Goal: Task Accomplishment & Management: Manage account settings

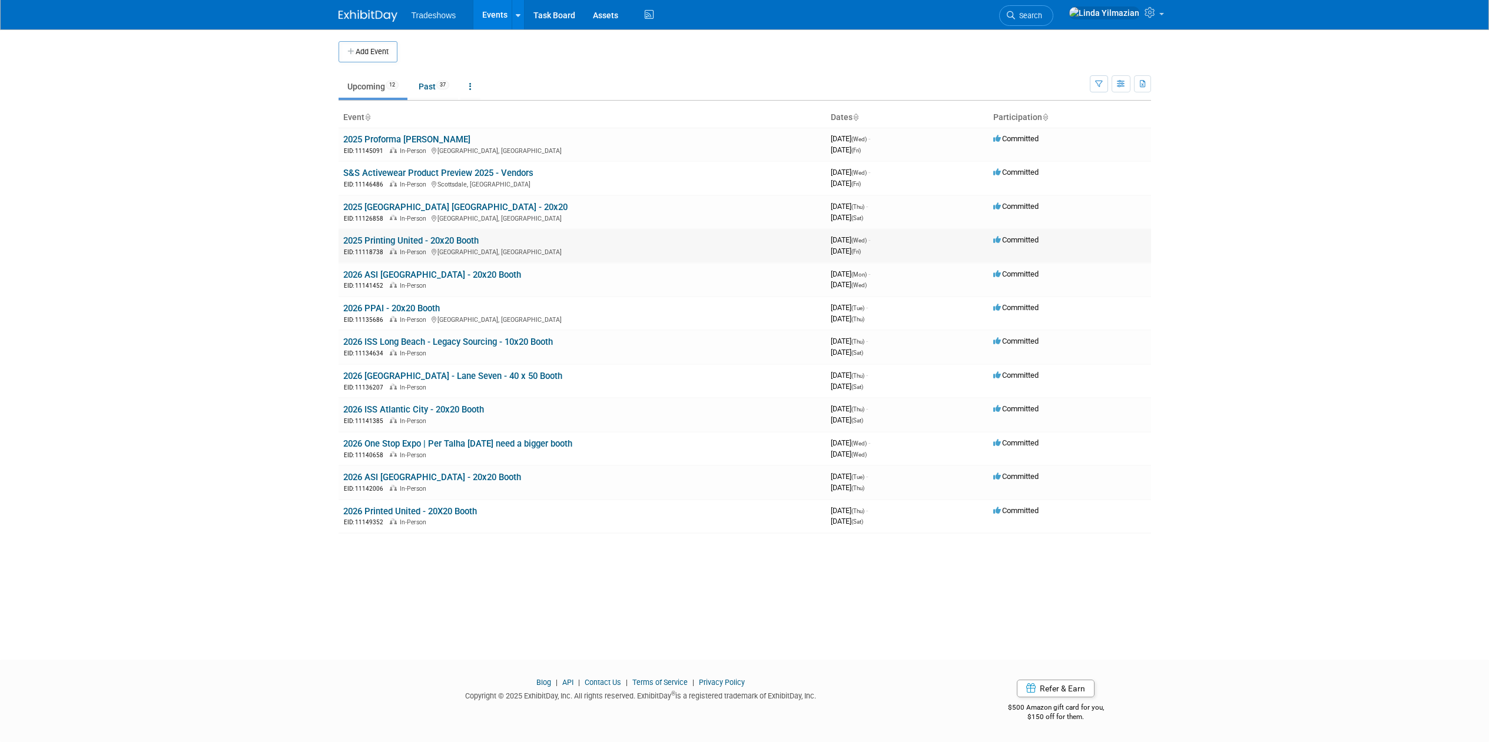
click at [388, 241] on link "2025 Printing United - 20x20 Booth" at bounding box center [410, 240] width 135 height 11
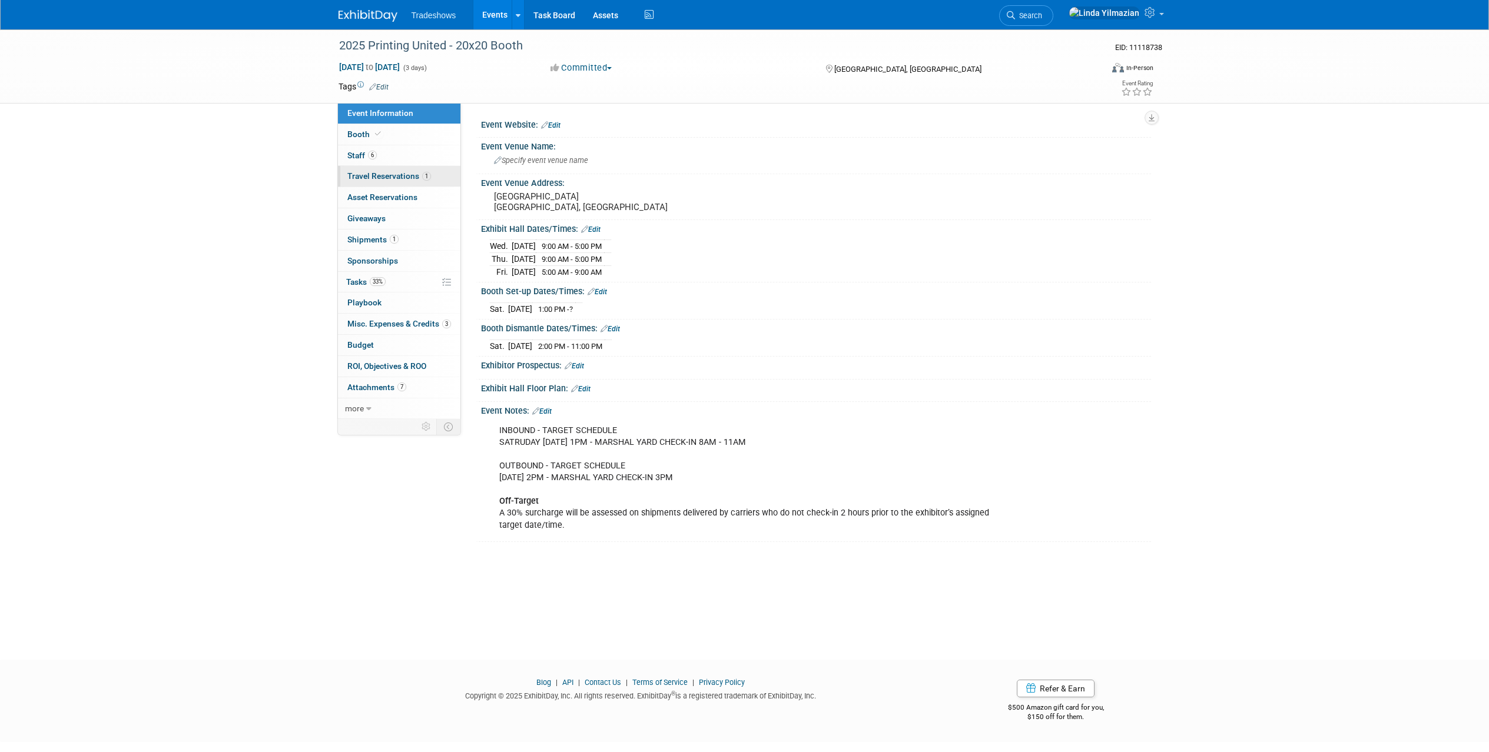
click at [354, 182] on link "1 Travel Reservations 1" at bounding box center [399, 176] width 122 height 21
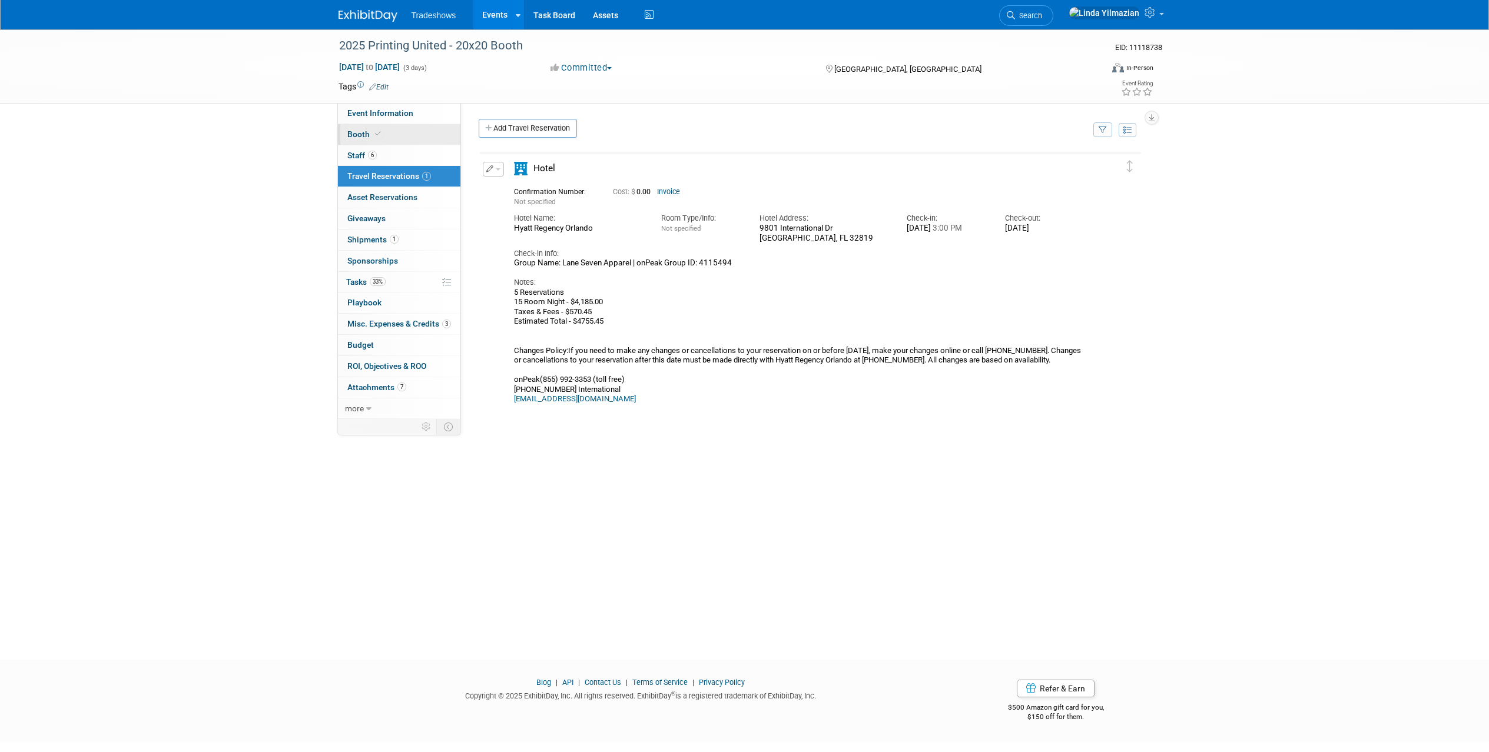
click at [357, 134] on span "Booth" at bounding box center [365, 133] width 36 height 9
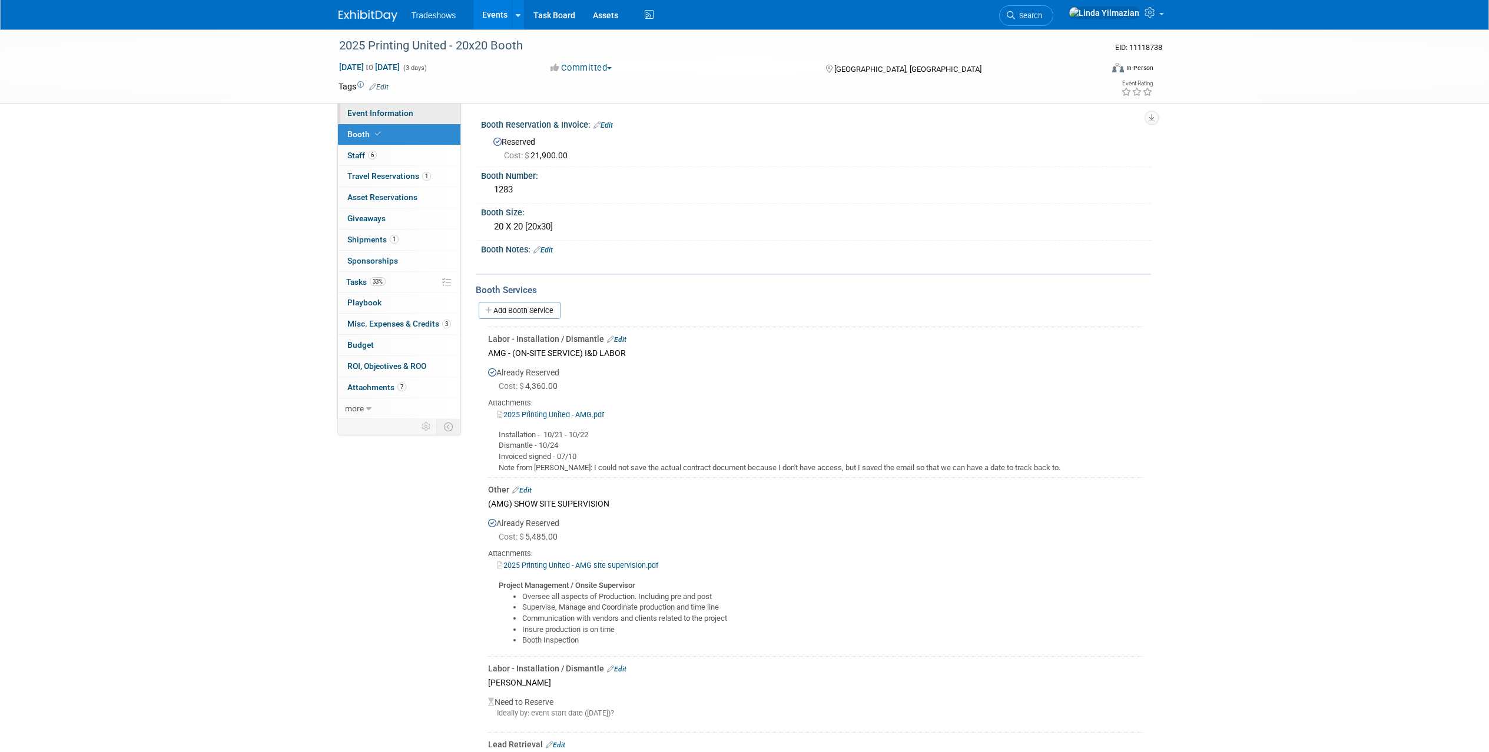
click at [371, 108] on span "Event Information" at bounding box center [380, 112] width 66 height 9
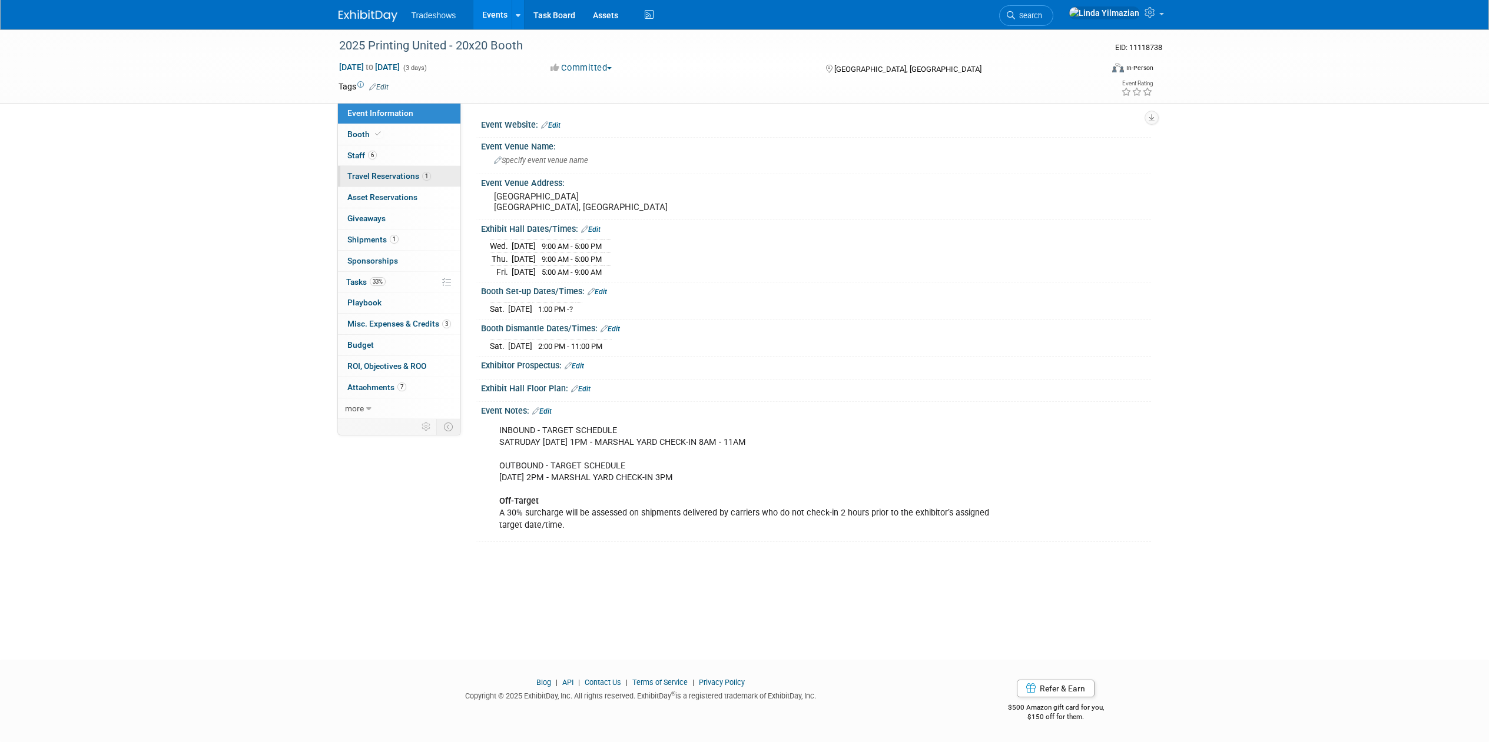
click at [394, 172] on span "Travel Reservations 1" at bounding box center [389, 175] width 84 height 9
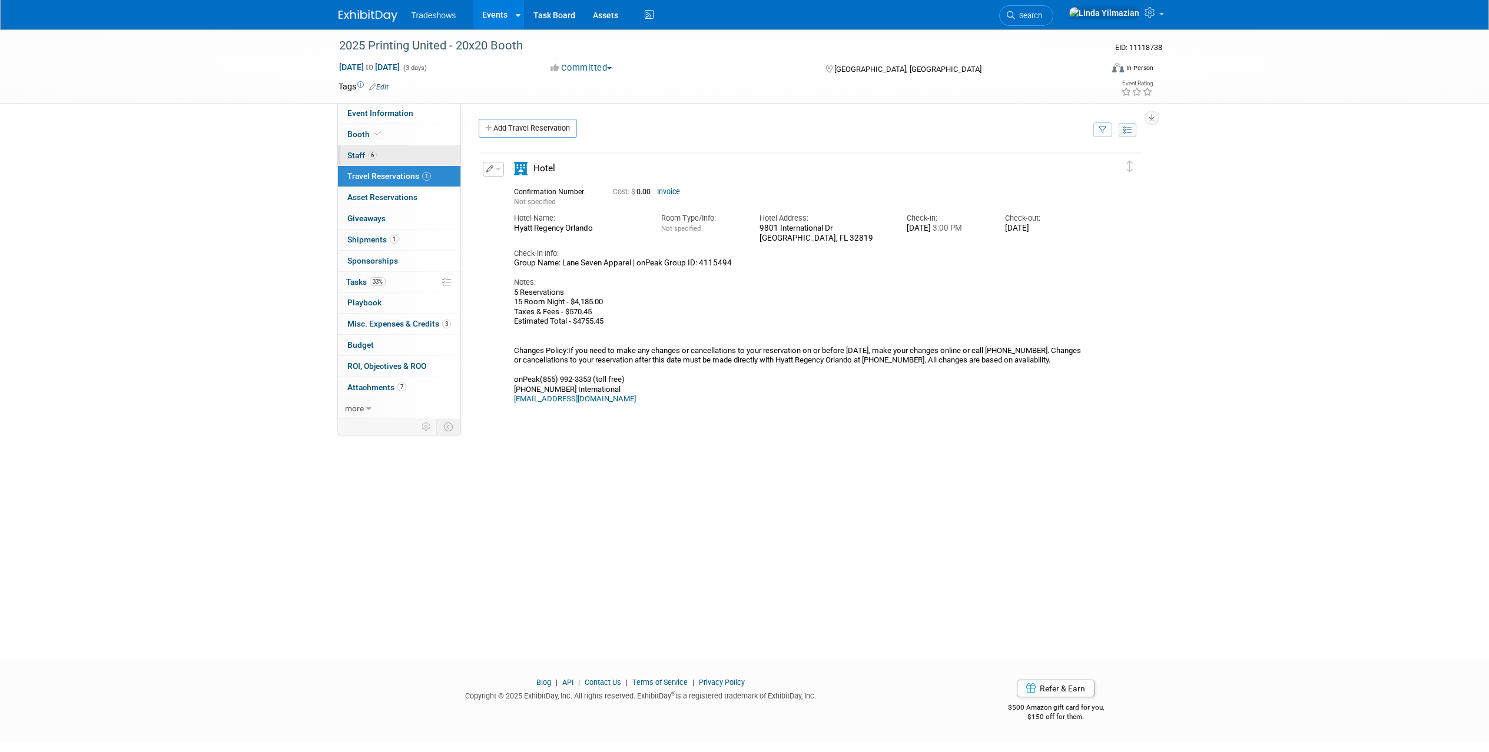
click at [364, 157] on span "Staff 6" at bounding box center [361, 155] width 29 height 9
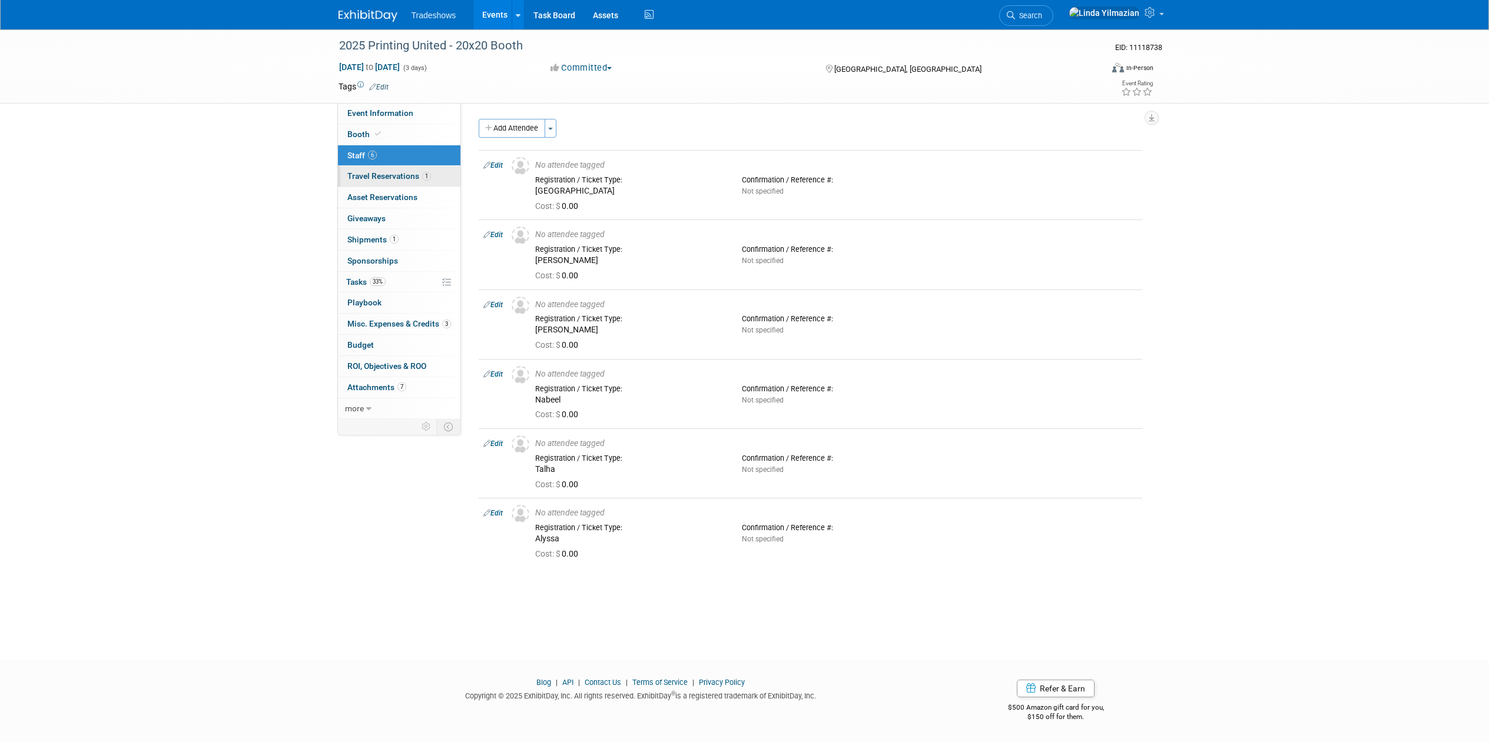
click at [379, 178] on span "Travel Reservations 1" at bounding box center [389, 175] width 84 height 9
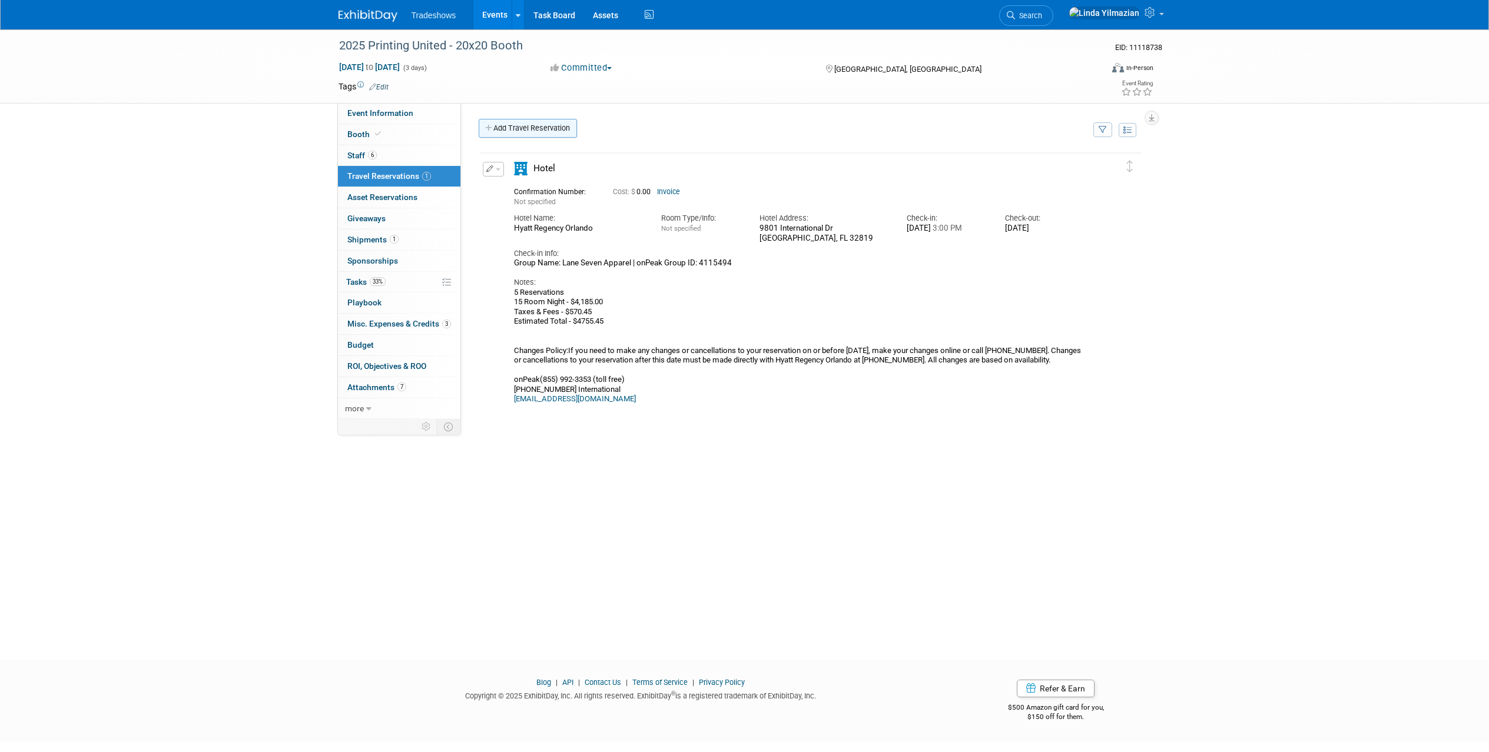
click at [510, 127] on link "Add Travel Reservation" at bounding box center [528, 128] width 98 height 19
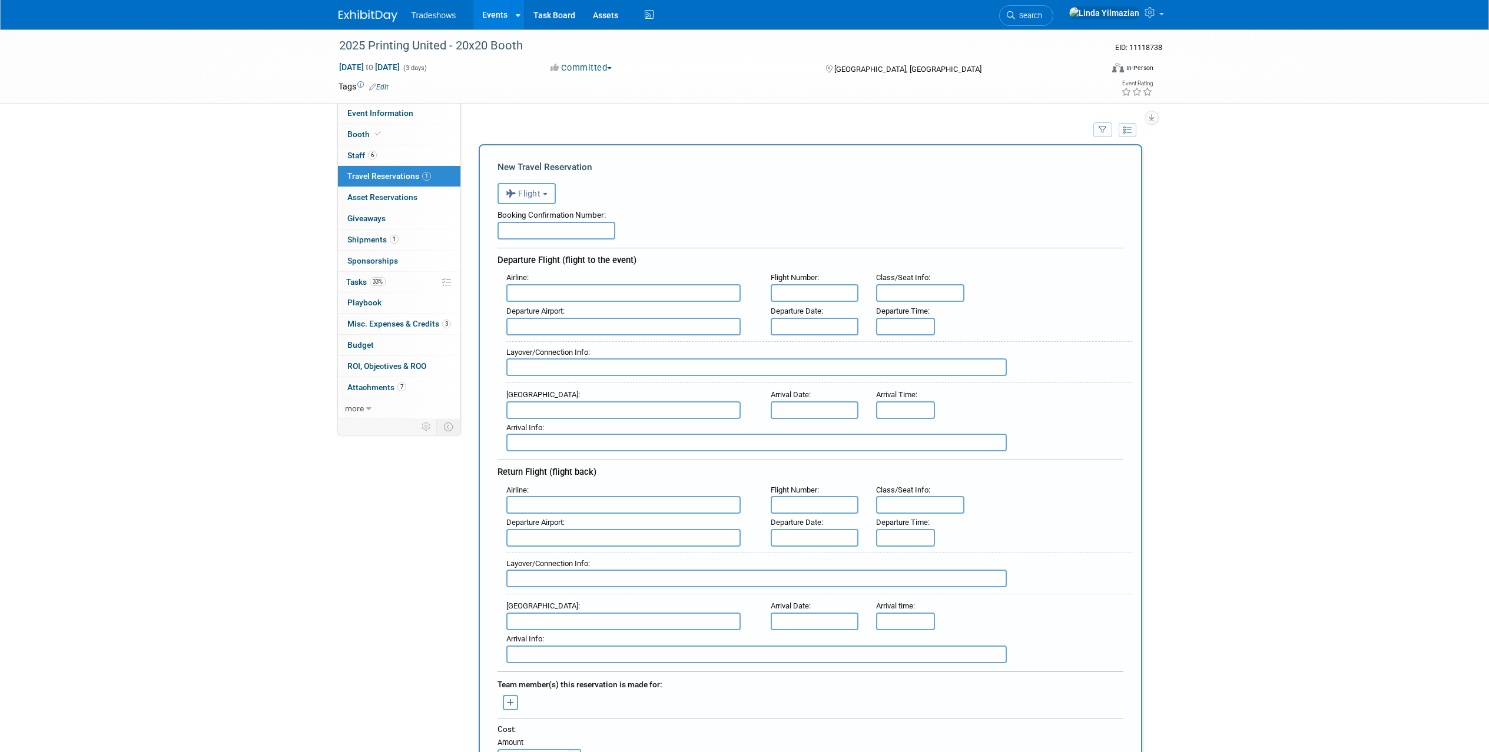
click at [546, 197] on button "Flight" at bounding box center [526, 193] width 58 height 21
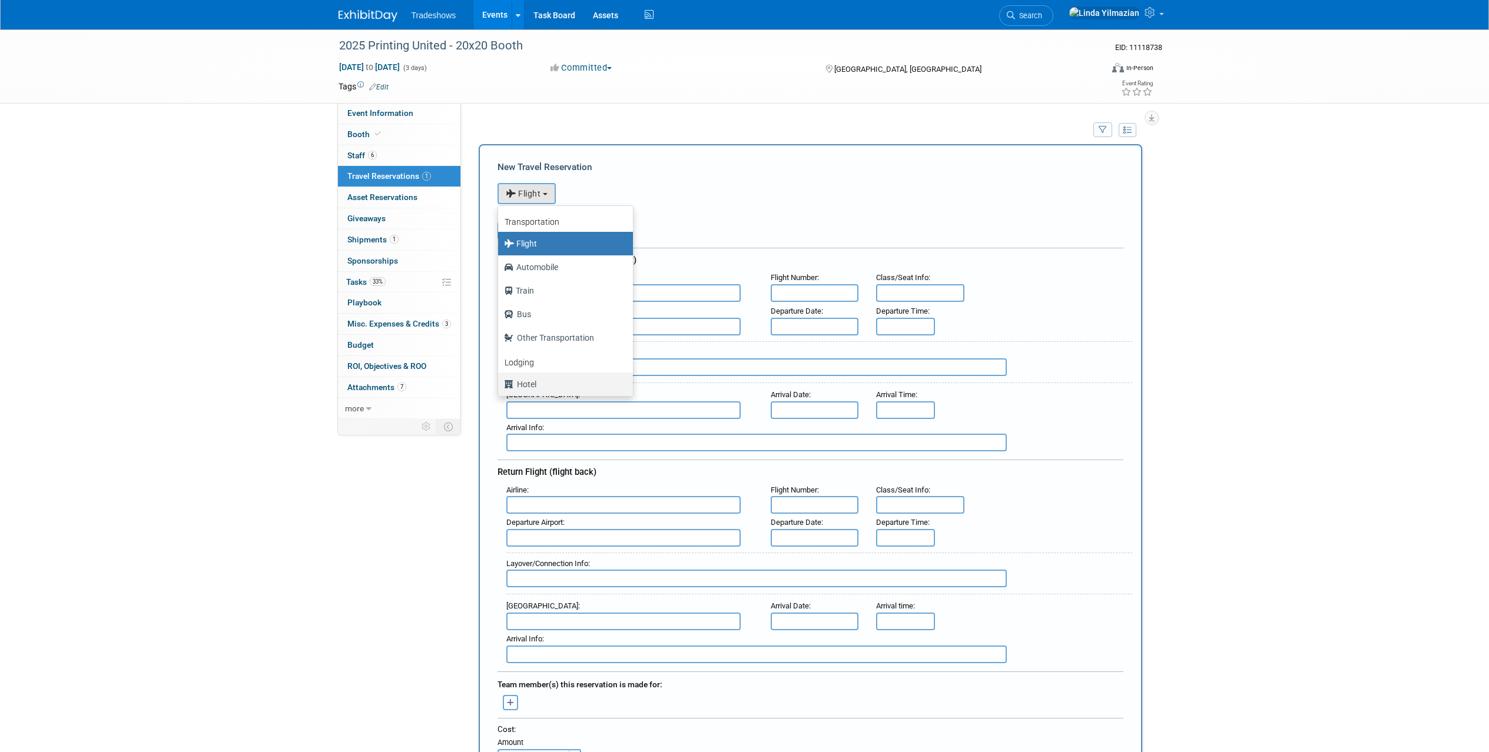
click at [526, 383] on label "Hotel" at bounding box center [562, 384] width 117 height 19
click at [500, 383] on input "Hotel" at bounding box center [496, 383] width 8 height 8
select select "6"
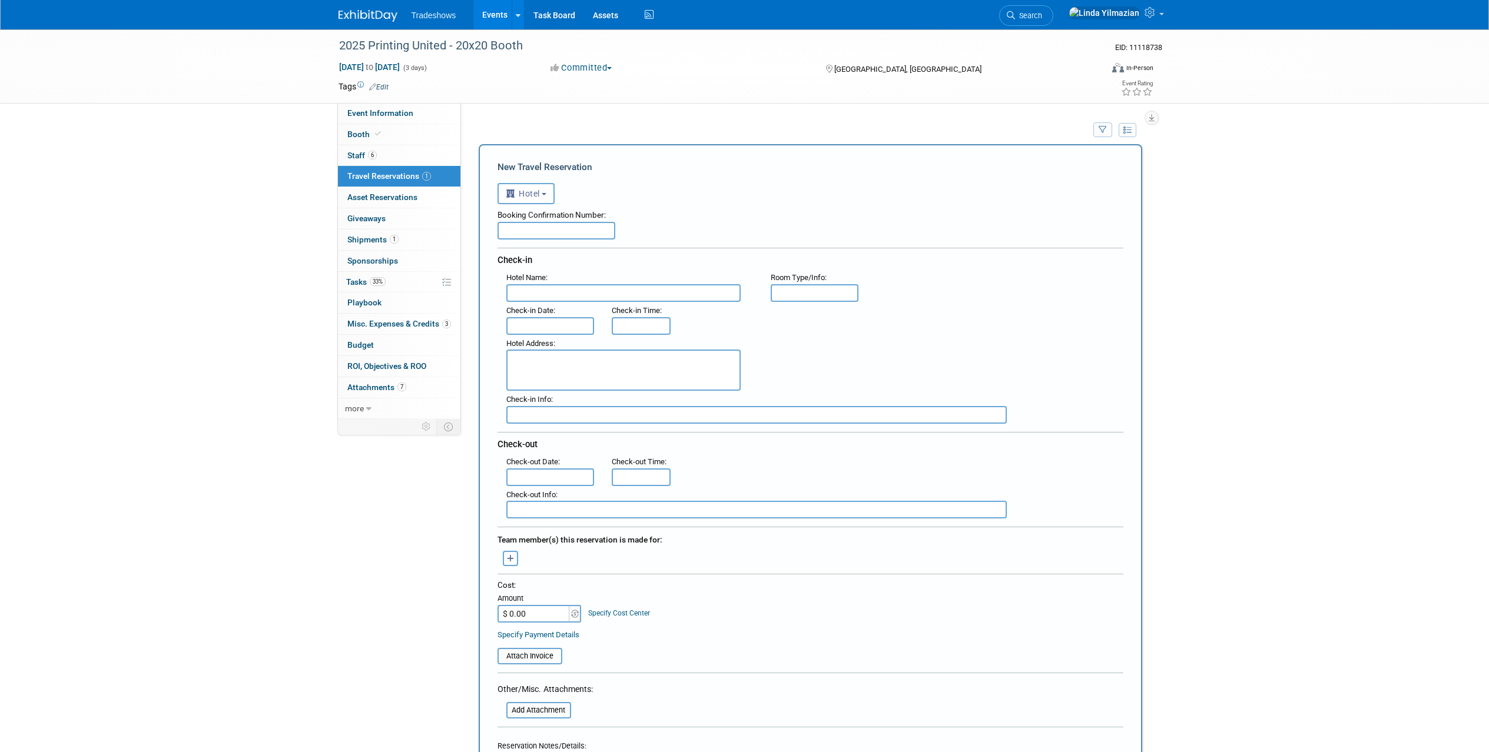
click at [550, 232] on input "text" at bounding box center [556, 231] width 118 height 18
click at [553, 286] on input "text" at bounding box center [623, 293] width 234 height 18
type input "[PERSON_NAME] - Check in 10/21"
click at [940, 361] on div "Hotel Address :" at bounding box center [814, 363] width 635 height 57
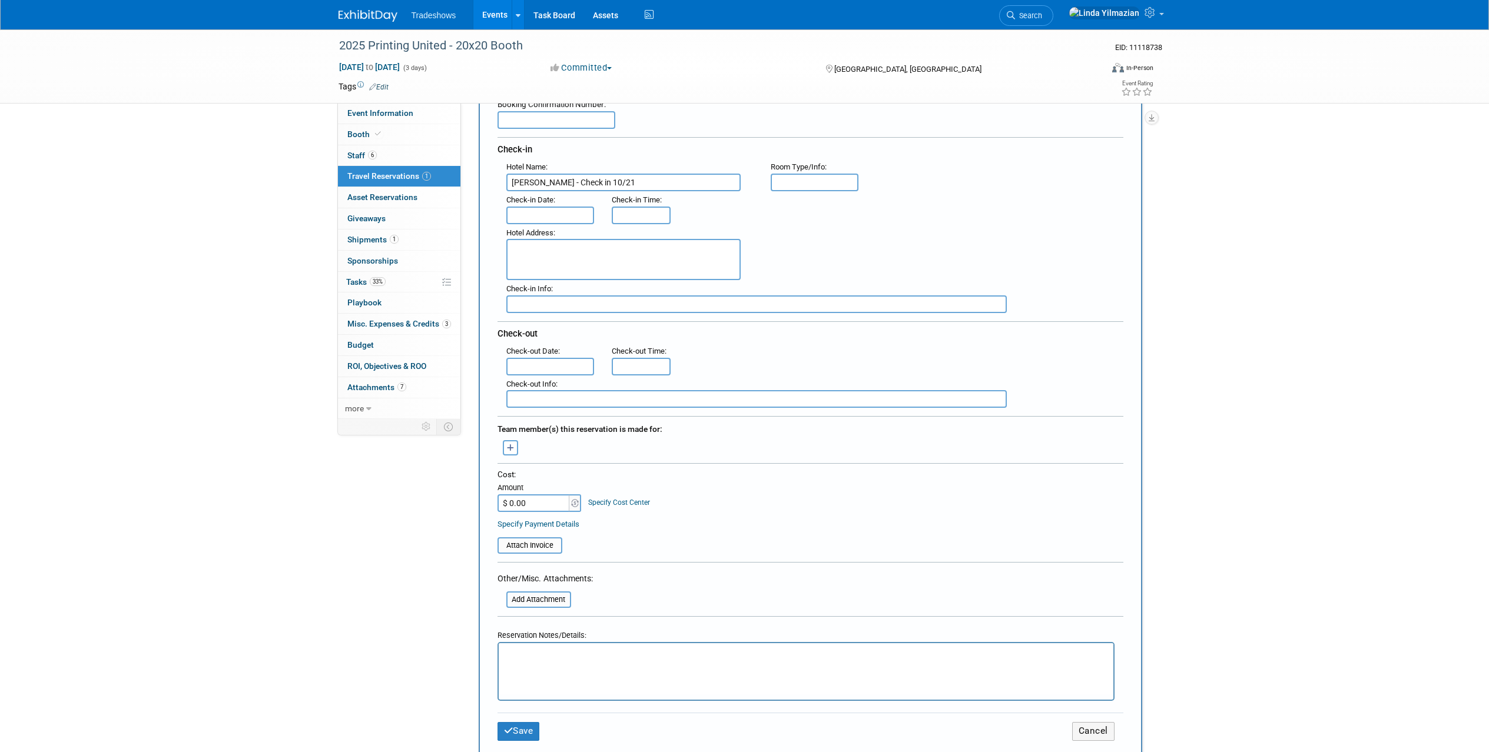
scroll to position [393, 0]
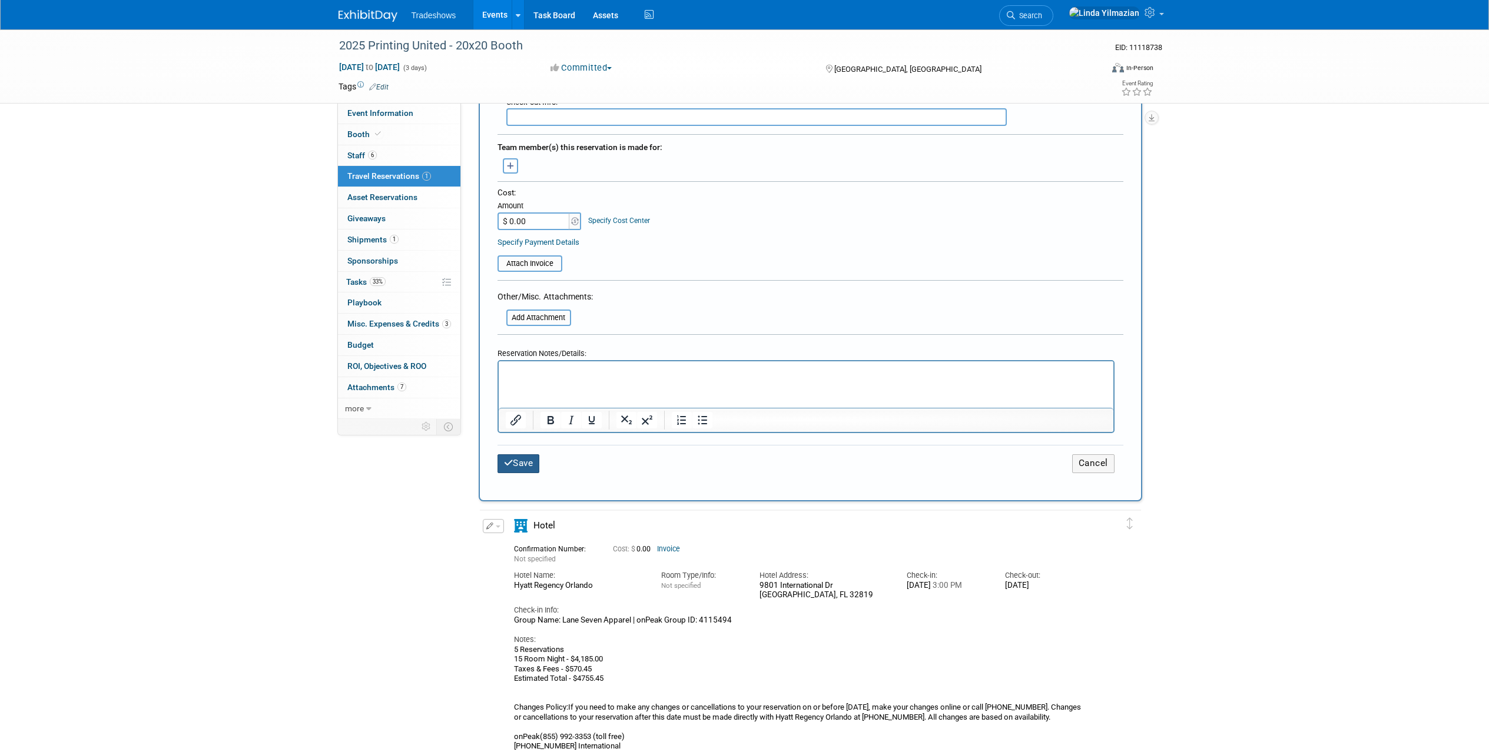
click at [505, 466] on icon "submit" at bounding box center [508, 463] width 9 height 9
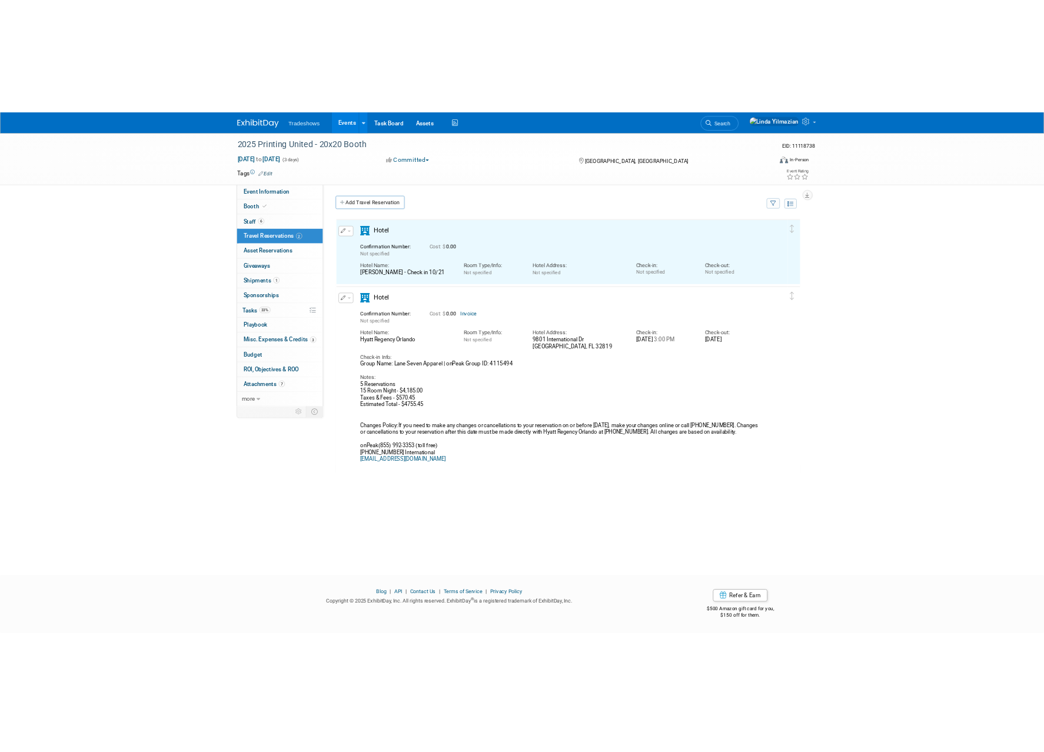
scroll to position [0, 0]
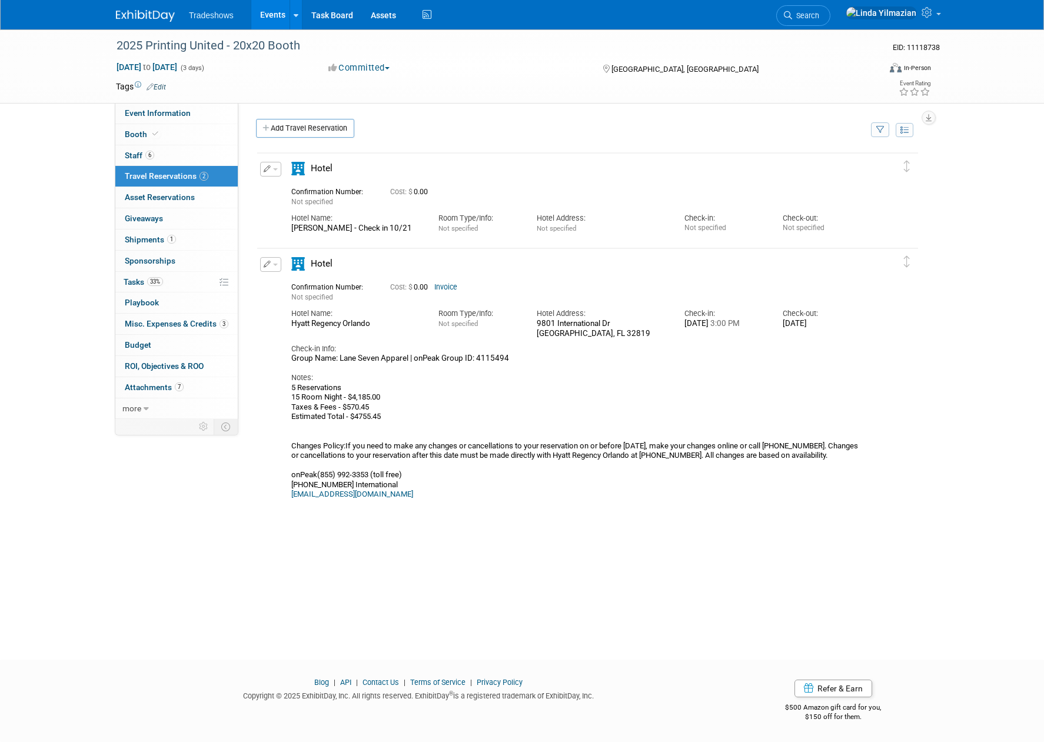
drag, startPoint x: 371, startPoint y: 324, endPoint x: 292, endPoint y: 323, distance: 79.5
click at [292, 323] on div "Hyatt Regency Orlando" at bounding box center [355, 324] width 129 height 10
copy div "Hyatt Regency Orlando"
click at [159, 112] on span "Event Information" at bounding box center [158, 112] width 66 height 9
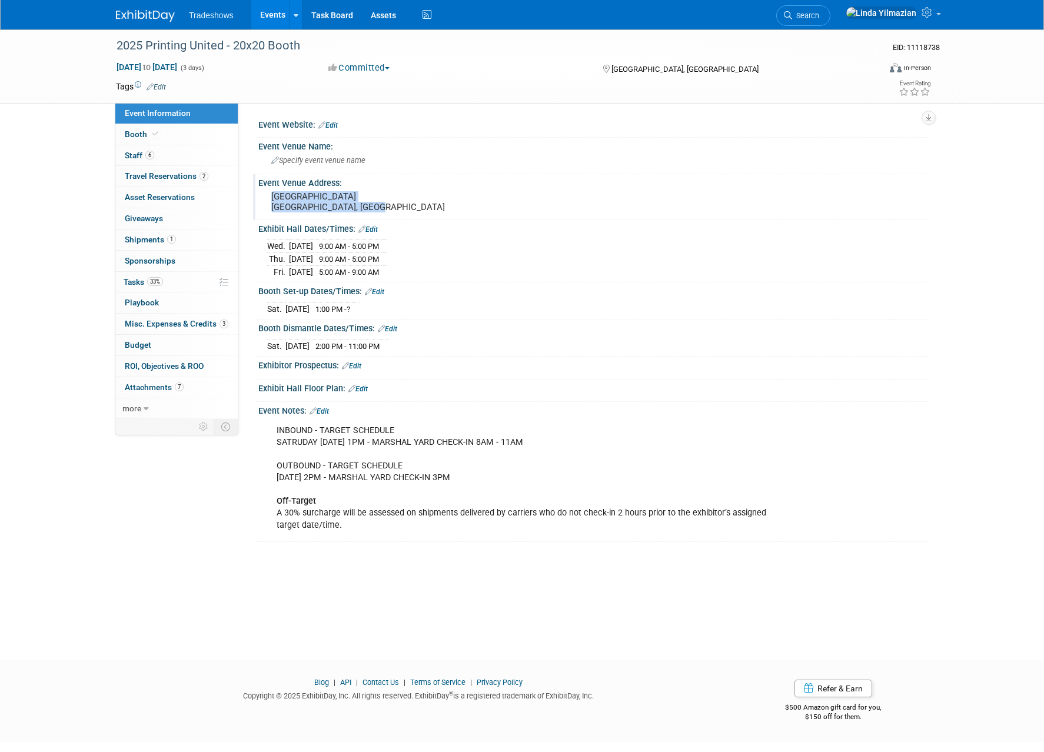
drag, startPoint x: 311, startPoint y: 207, endPoint x: 274, endPoint y: 198, distance: 38.7
click at [274, 198] on pre "[GEOGRAPHIC_DATA] [GEOGRAPHIC_DATA], [GEOGRAPHIC_DATA]" at bounding box center [397, 201] width 253 height 21
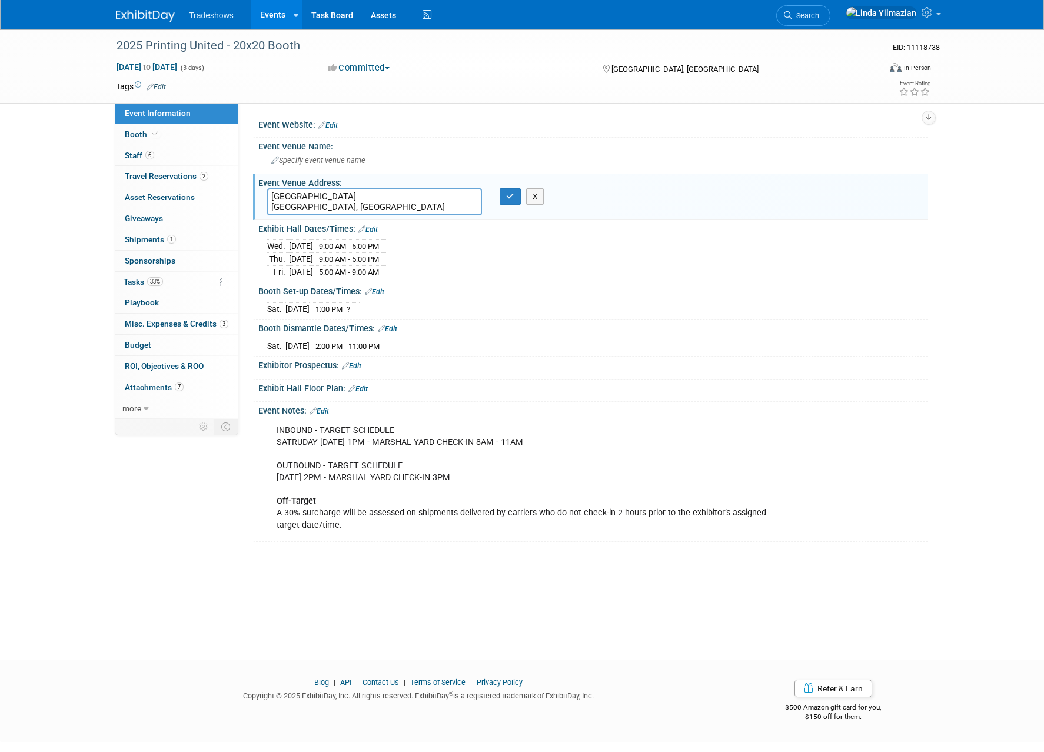
drag, startPoint x: 295, startPoint y: 203, endPoint x: 273, endPoint y: 195, distance: 24.4
click at [273, 195] on textarea "[GEOGRAPHIC_DATA] [GEOGRAPHIC_DATA], [GEOGRAPHIC_DATA]" at bounding box center [374, 201] width 215 height 27
click at [170, 182] on link "2 Travel Reservations 2" at bounding box center [176, 176] width 122 height 21
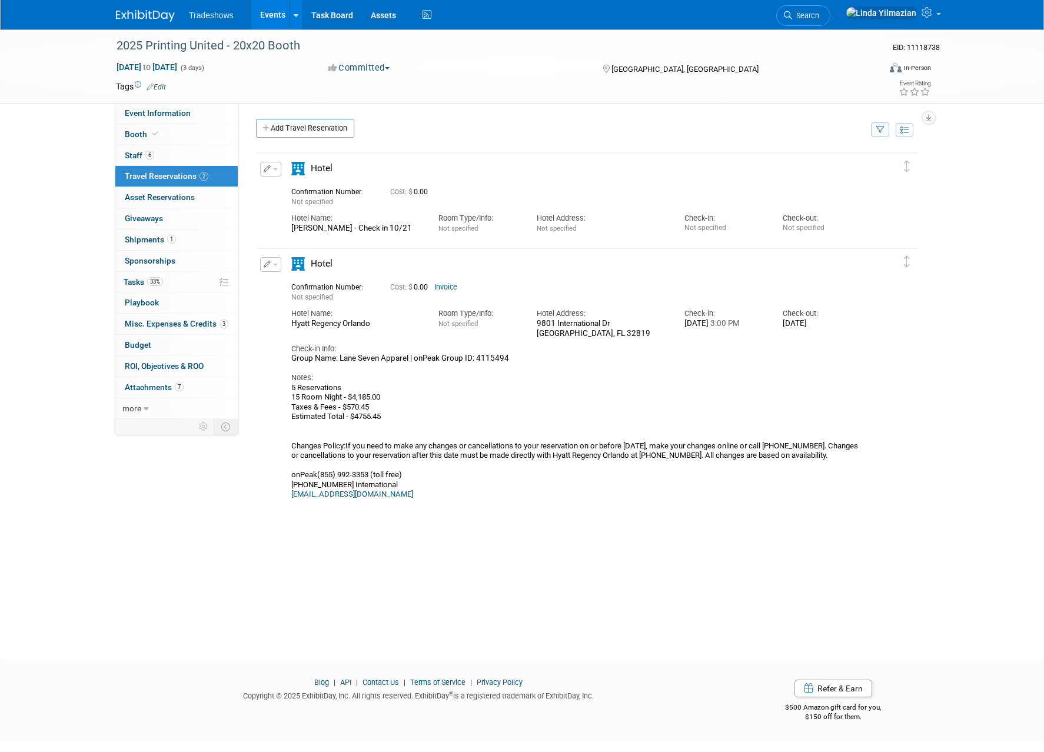
drag, startPoint x: 293, startPoint y: 323, endPoint x: 379, endPoint y: 322, distance: 85.9
click at [379, 322] on div "Hyatt Regency Orlando" at bounding box center [355, 324] width 129 height 10
copy div "Hyatt Regency Orlando"
click at [276, 170] on span "button" at bounding box center [275, 169] width 5 height 2
click at [285, 186] on button "Edit Reservation" at bounding box center [310, 189] width 99 height 17
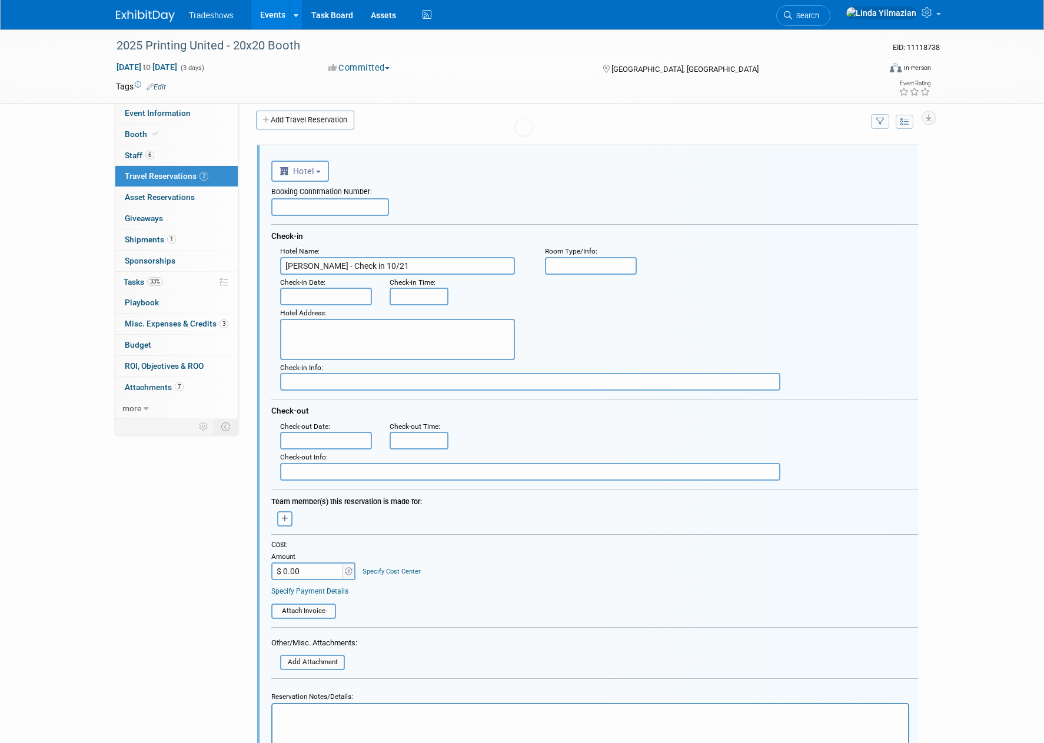
scroll to position [19, 0]
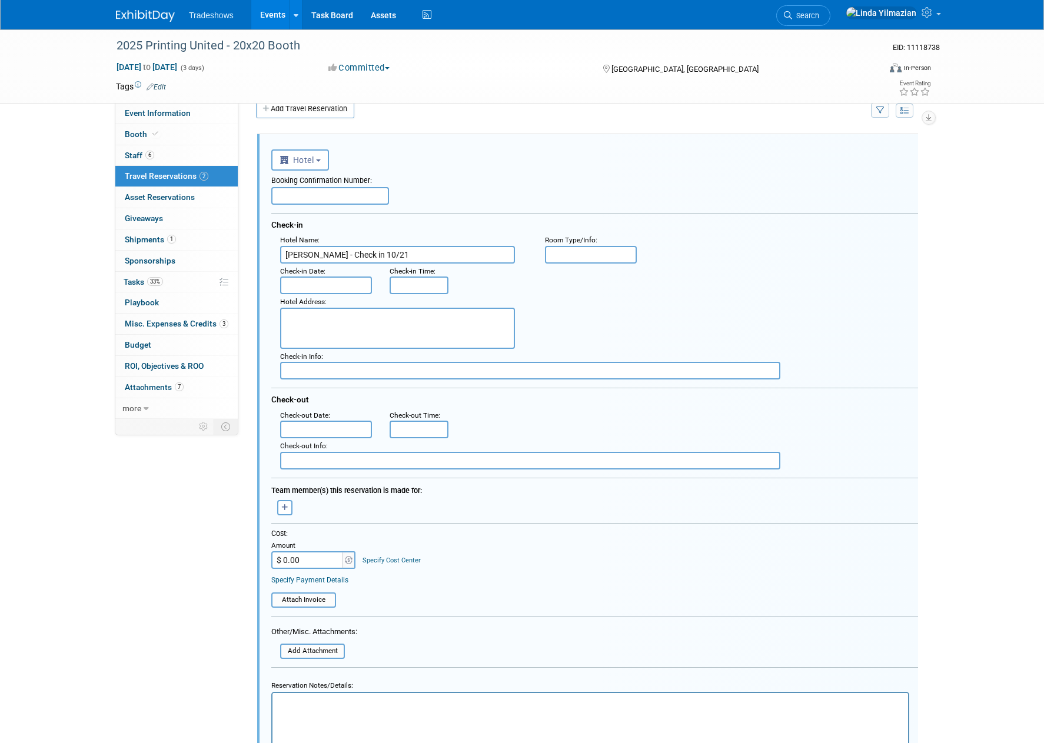
click at [299, 191] on input "text" at bounding box center [330, 196] width 118 height 18
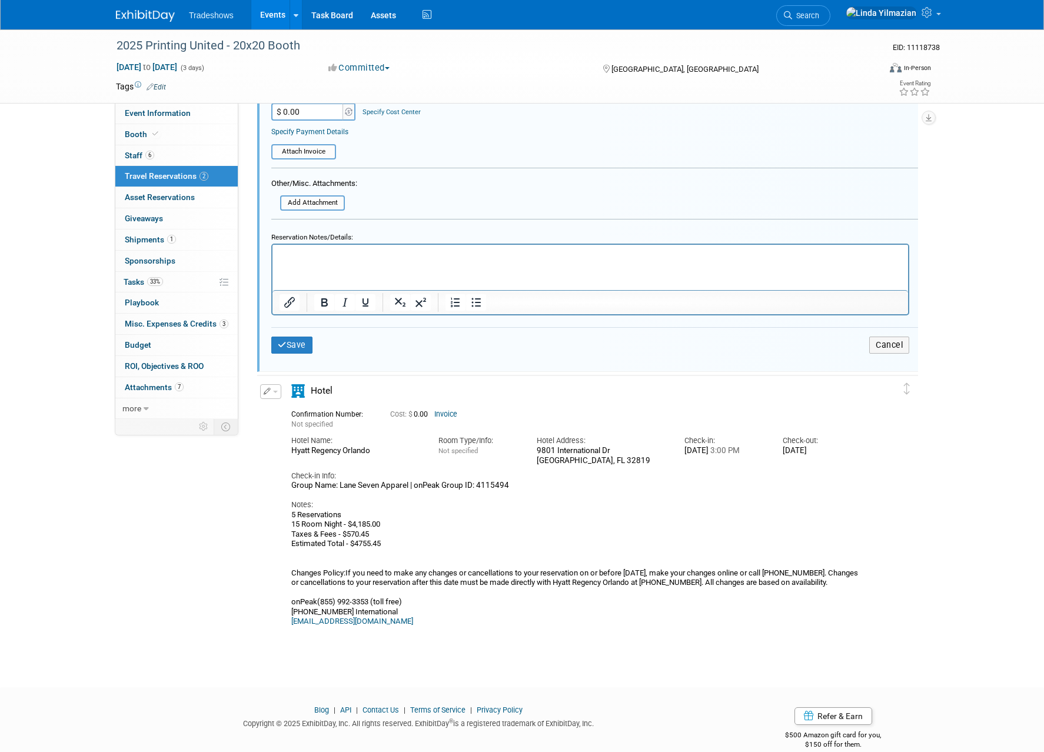
scroll to position [486, 0]
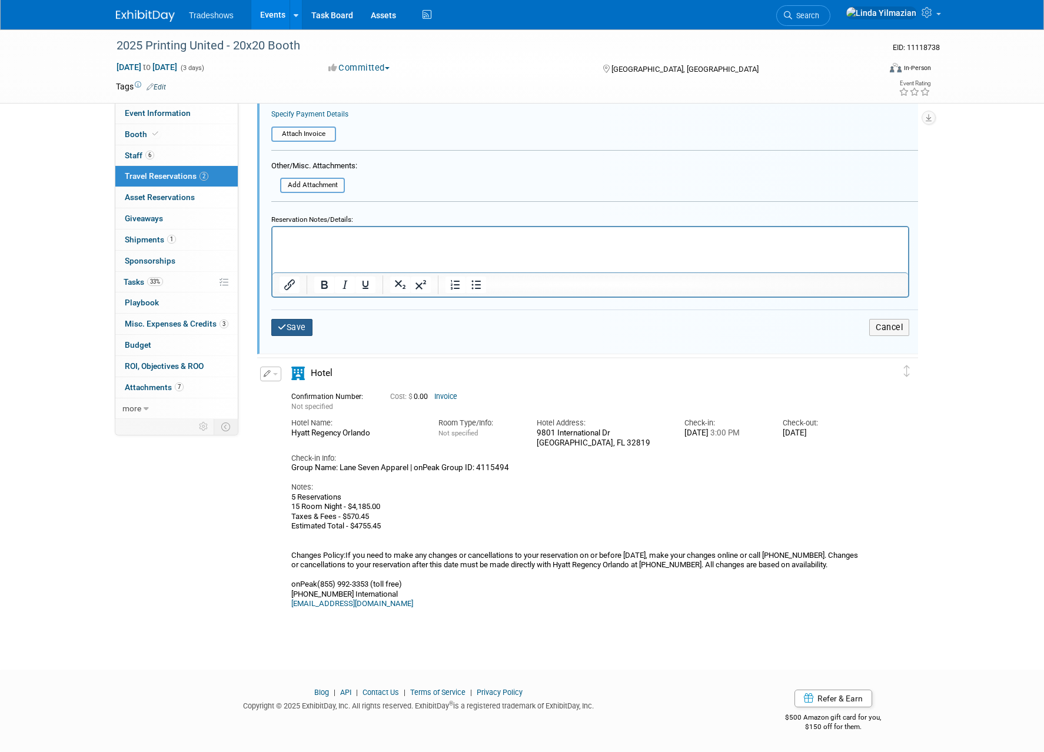
click at [297, 325] on button "Save" at bounding box center [291, 327] width 41 height 17
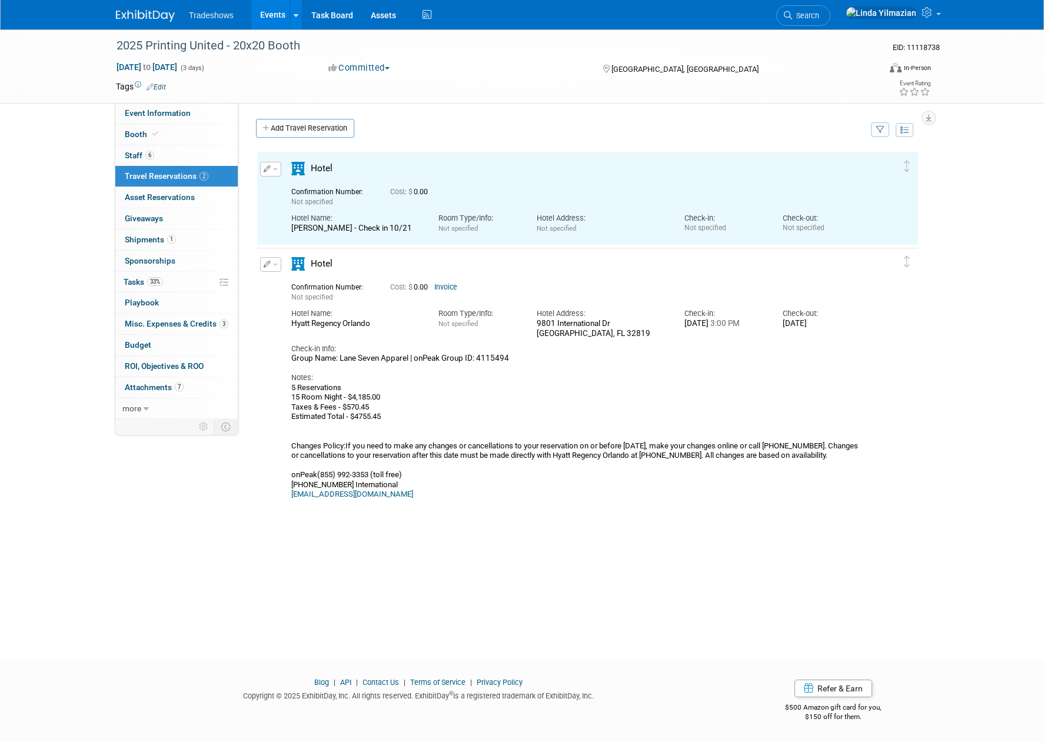
scroll to position [0, 0]
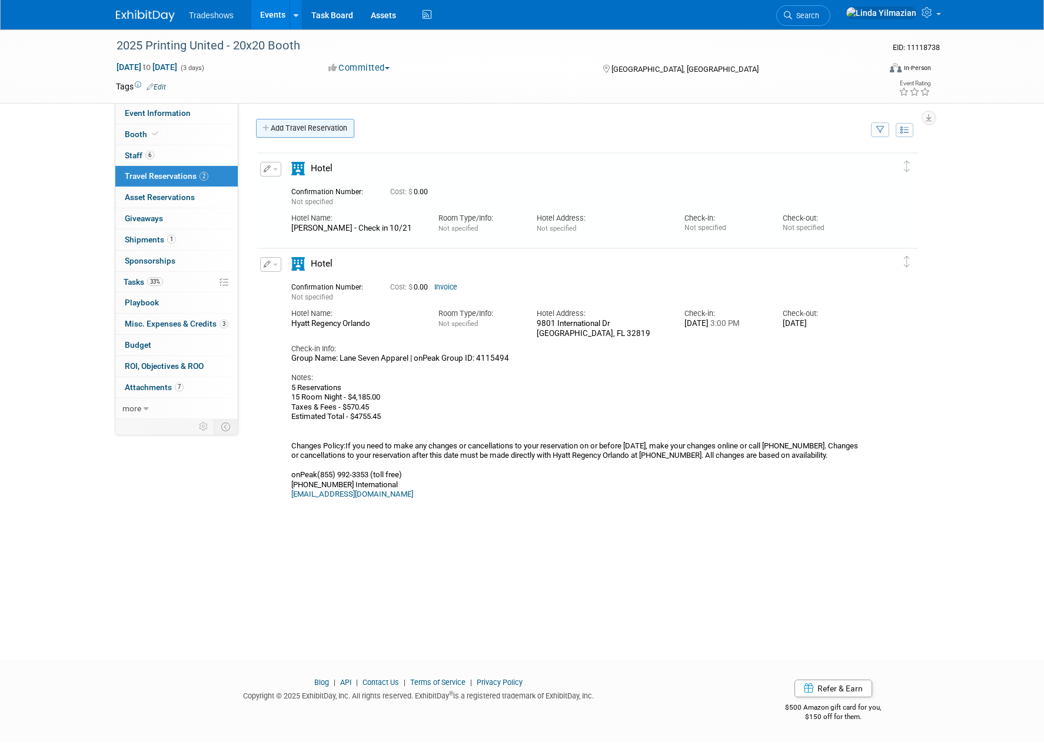
click at [279, 127] on link "Add Travel Reservation" at bounding box center [305, 128] width 98 height 19
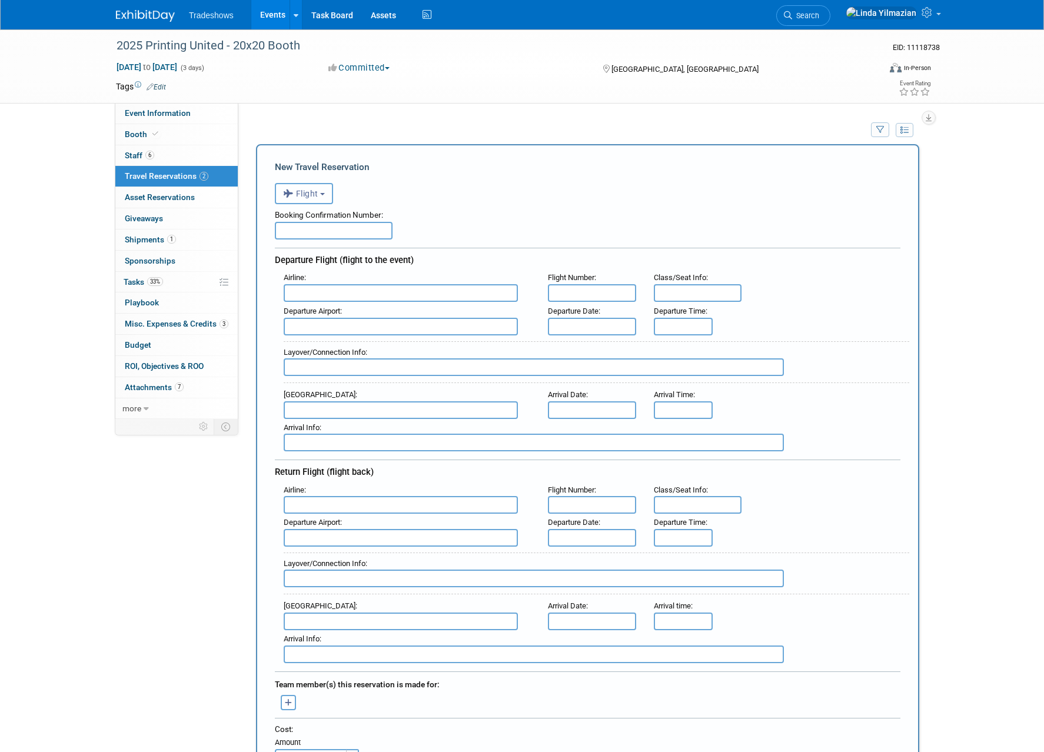
click at [299, 194] on span "Flight" at bounding box center [300, 193] width 35 height 9
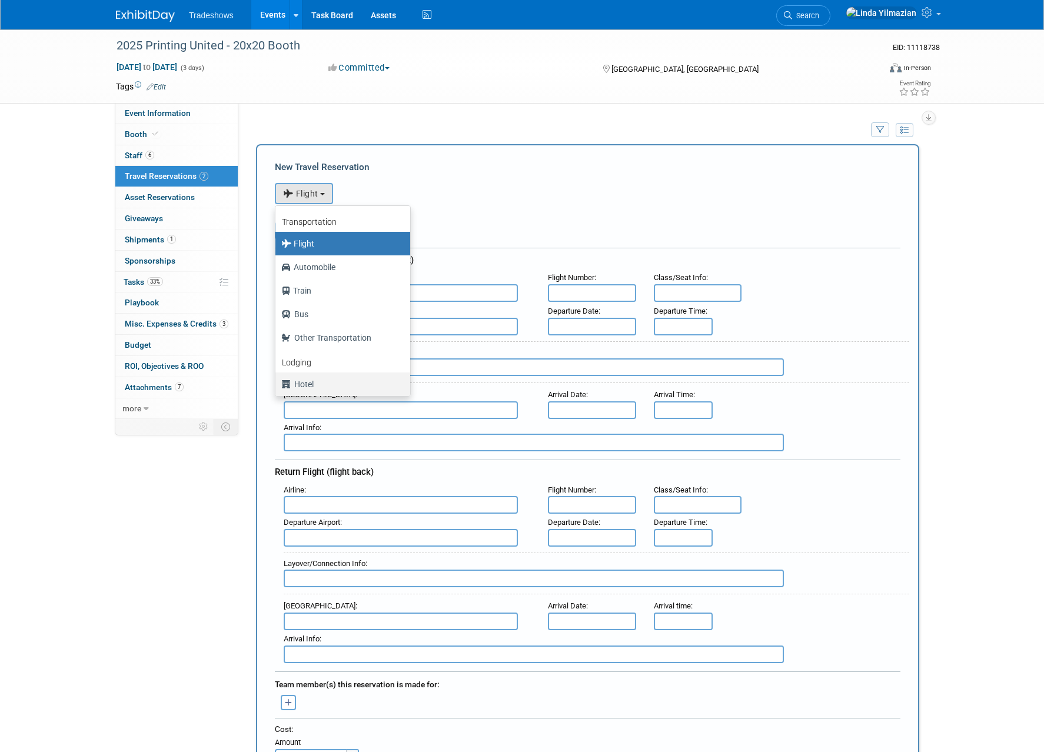
click at [307, 386] on label "Hotel" at bounding box center [339, 384] width 117 height 19
click at [277, 386] on input "Hotel" at bounding box center [274, 383] width 8 height 8
select select "6"
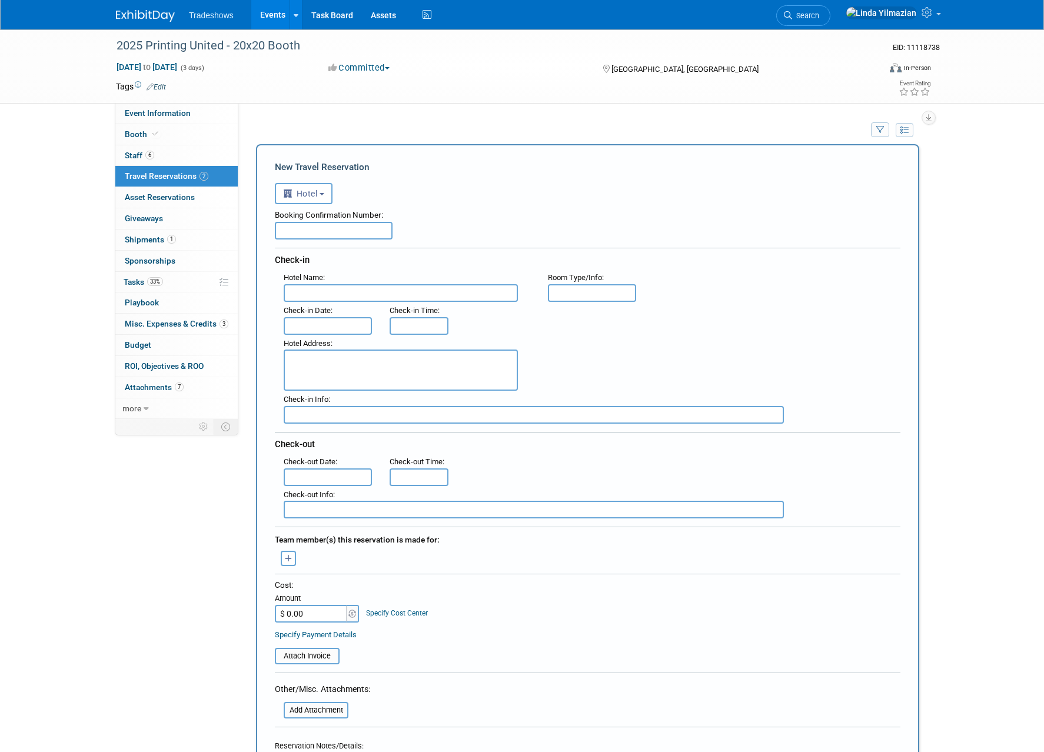
click at [303, 233] on input "text" at bounding box center [334, 231] width 118 height 18
click at [295, 292] on input "text" at bounding box center [401, 293] width 234 height 18
drag, startPoint x: 314, startPoint y: 293, endPoint x: 324, endPoint y: 297, distance: 10.8
click at [314, 293] on input "[PERSON_NAME] - 10/21" at bounding box center [401, 293] width 234 height 18
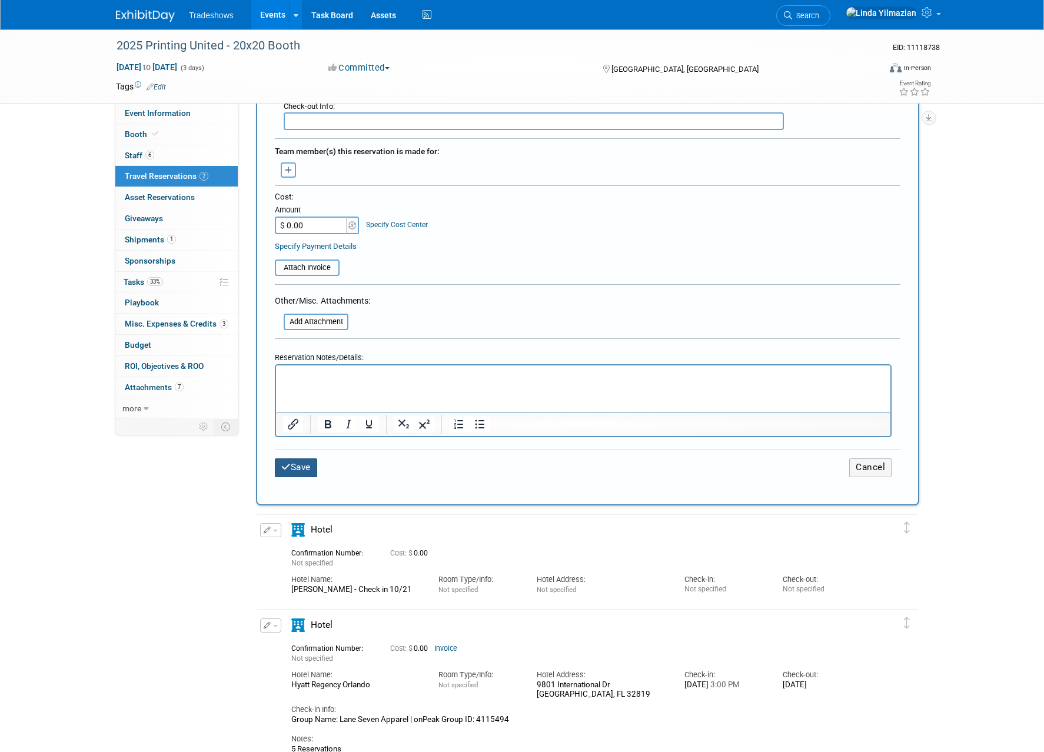
type input "[PERSON_NAME] - CHECK IN 10/21"
click at [298, 469] on button "Save" at bounding box center [296, 468] width 42 height 18
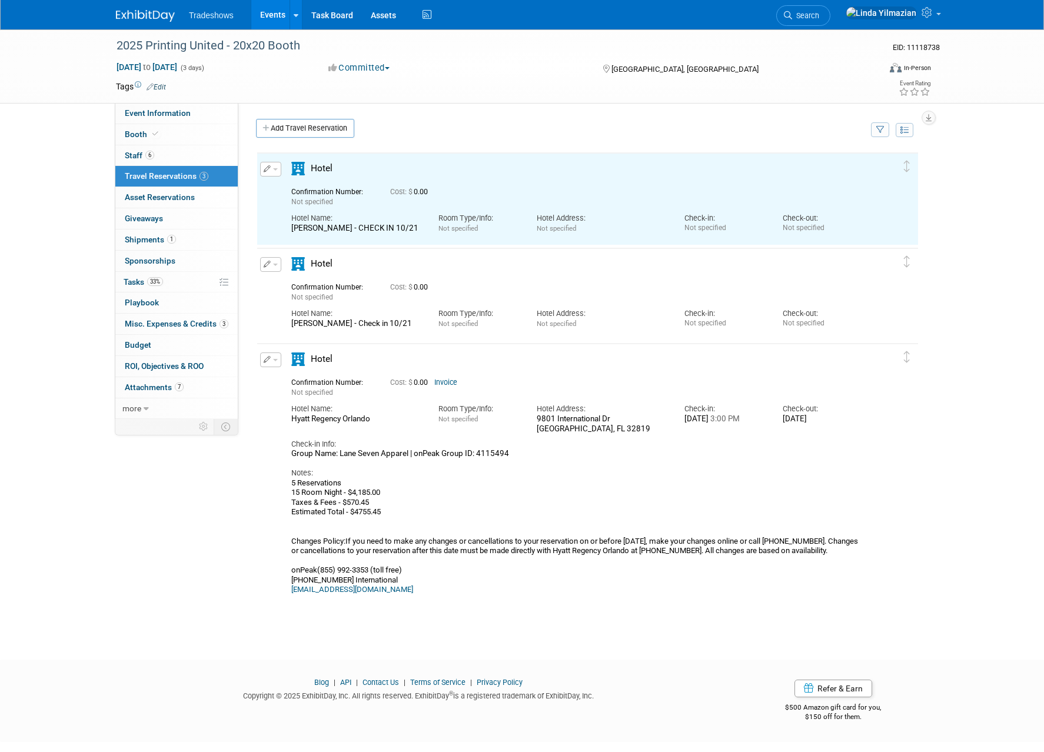
scroll to position [0, 0]
